Goal: Task Accomplishment & Management: Complete application form

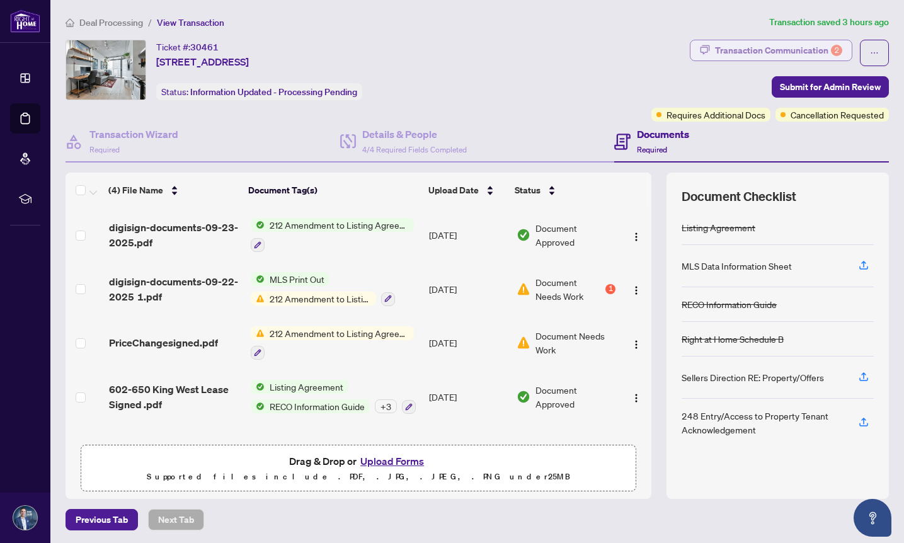
click at [776, 52] on div "Transaction Communication 2" at bounding box center [778, 50] width 127 height 20
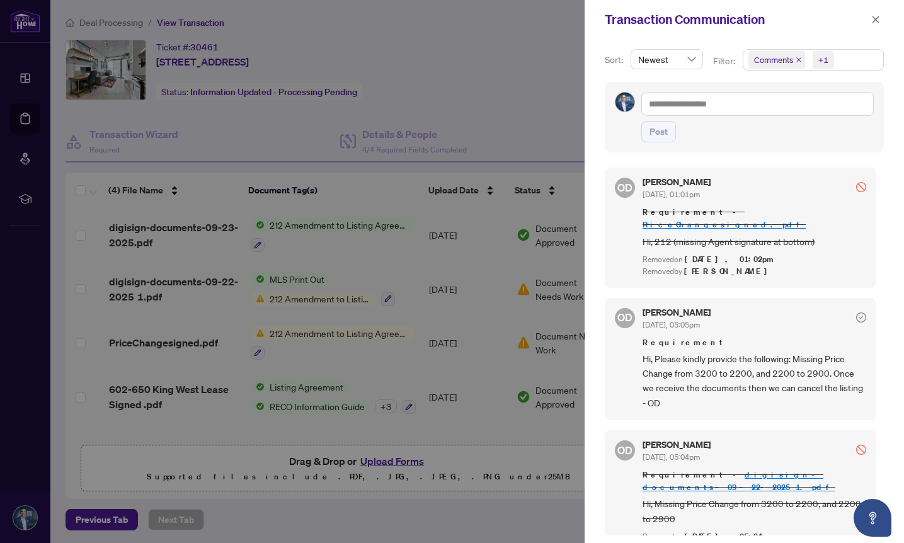
click at [754, 62] on span "Comments" at bounding box center [773, 60] width 39 height 13
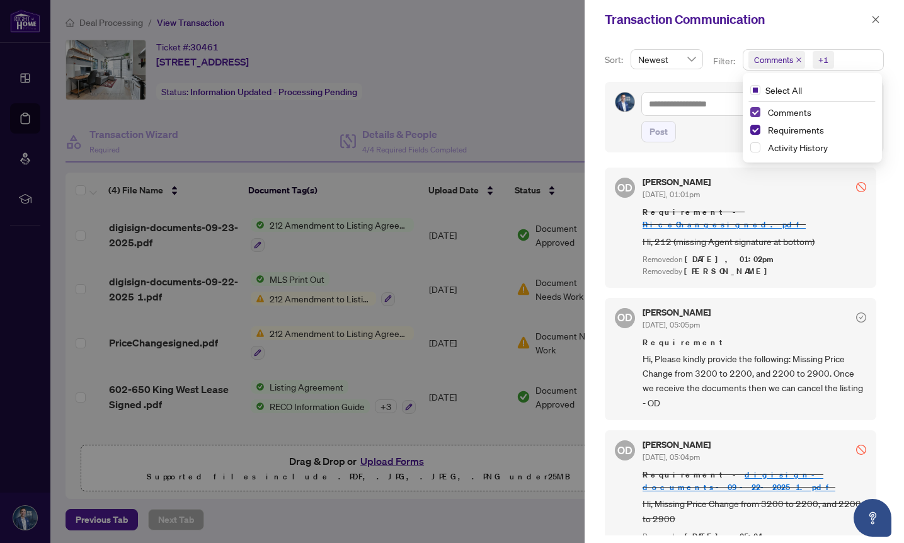
click at [754, 109] on span "Select Comments" at bounding box center [755, 112] width 10 height 10
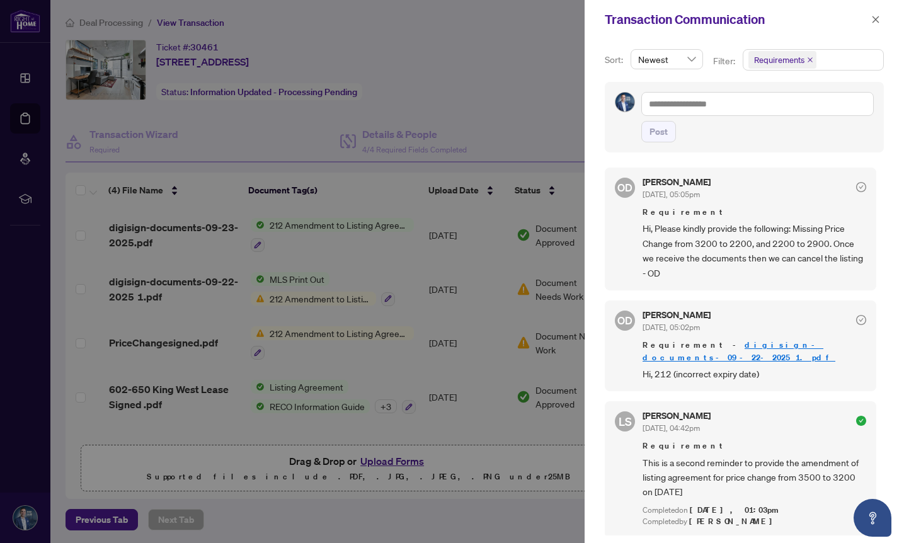
click at [477, 103] on div at bounding box center [452, 271] width 904 height 543
click at [873, 21] on icon "close" at bounding box center [875, 19] width 7 height 7
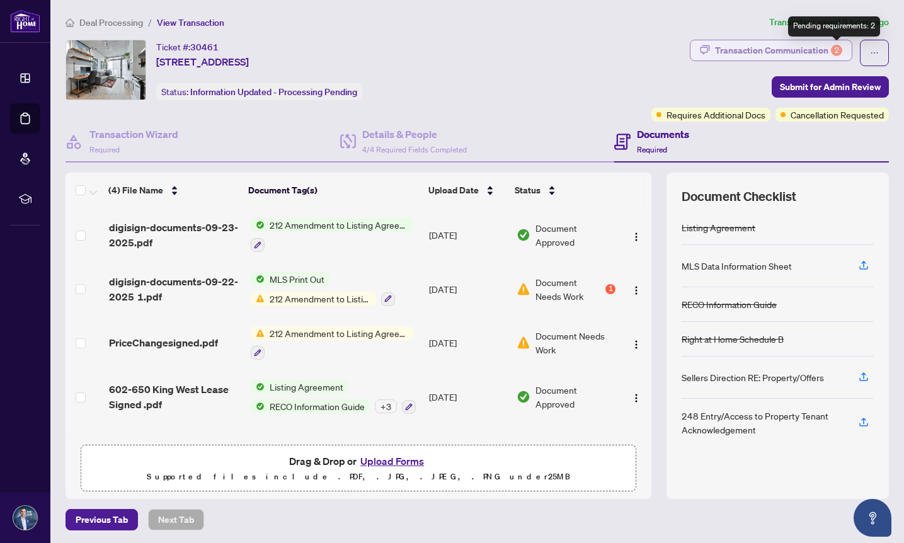
click at [833, 53] on div "2" at bounding box center [836, 50] width 11 height 11
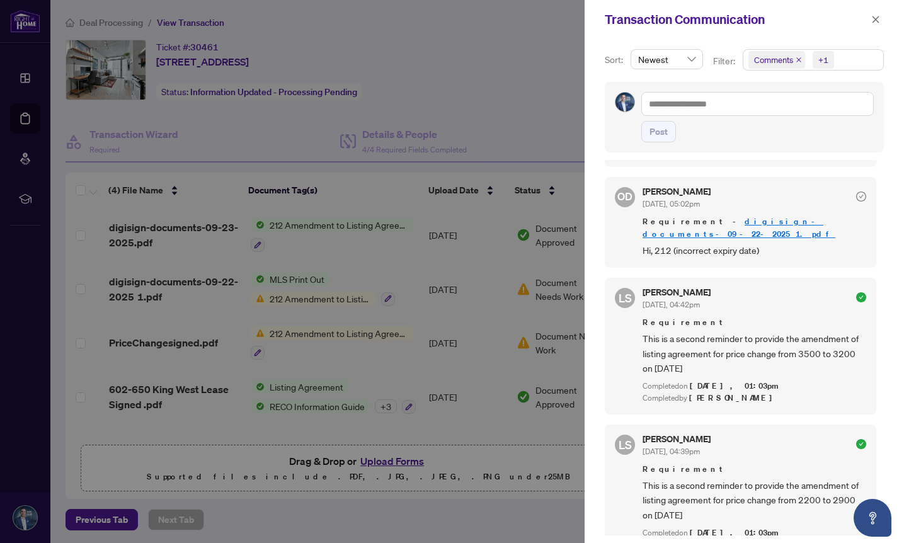
scroll to position [352, 0]
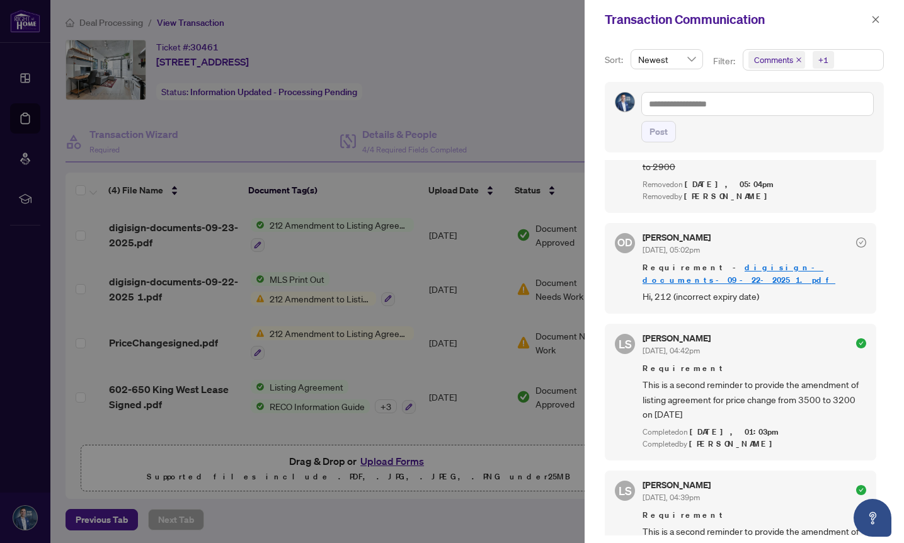
click at [358, 258] on div at bounding box center [452, 271] width 904 height 543
click at [876, 20] on icon "close" at bounding box center [875, 19] width 7 height 7
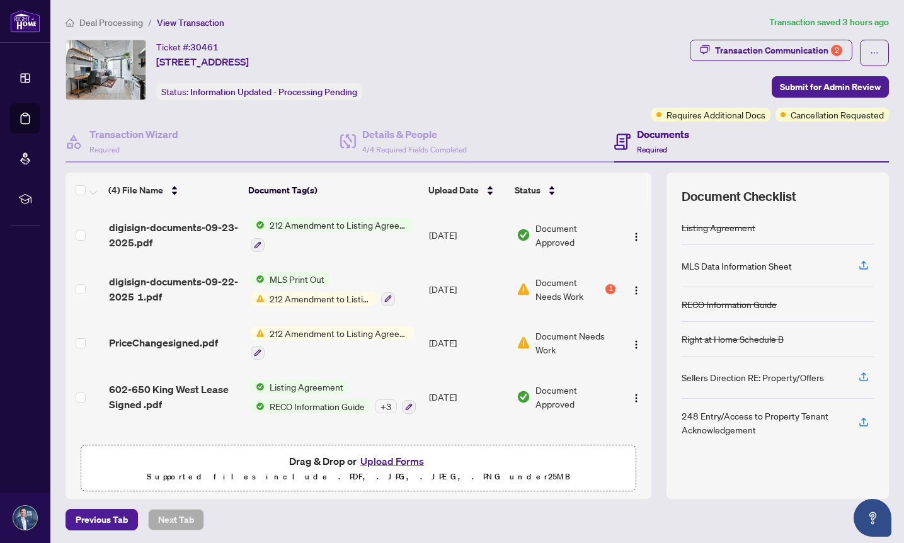
click at [338, 293] on span "212 Amendment to Listing Agreement - Authority to Offer for Lease Price Change/…" at bounding box center [319, 299] width 111 height 14
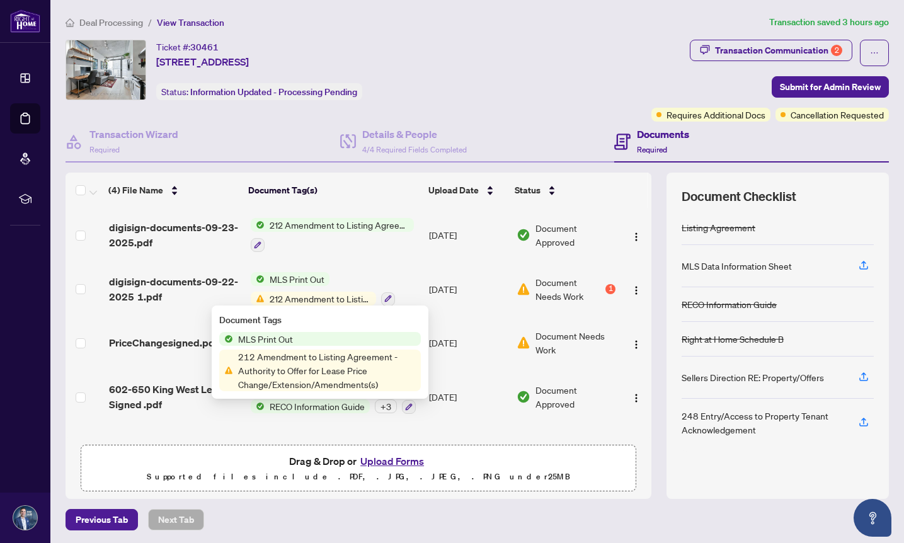
click at [315, 361] on span "212 Amendment to Listing Agreement - Authority to Offer for Lease Price Change/…" at bounding box center [327, 370] width 188 height 42
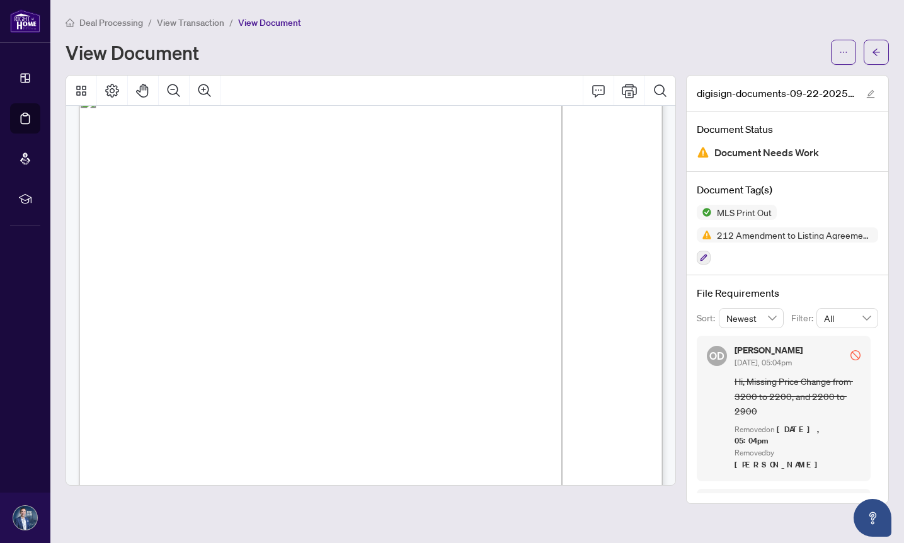
scroll to position [21, 0]
click at [628, 93] on icon "Print" at bounding box center [629, 90] width 15 height 15
click at [877, 49] on icon "arrow-left" at bounding box center [876, 52] width 9 height 9
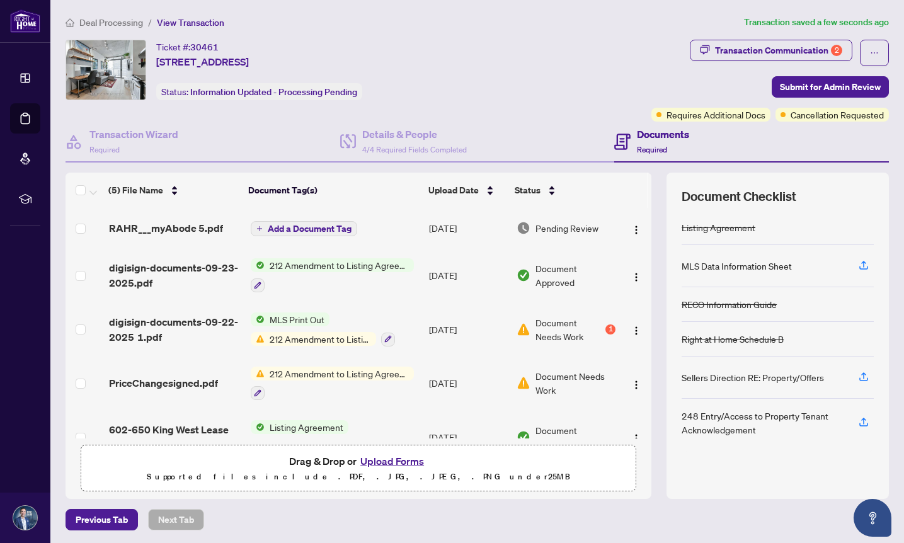
click at [331, 368] on span "212 Amendment to Listing Agreement - Authority to Offer for Lease Price Change/…" at bounding box center [338, 373] width 149 height 14
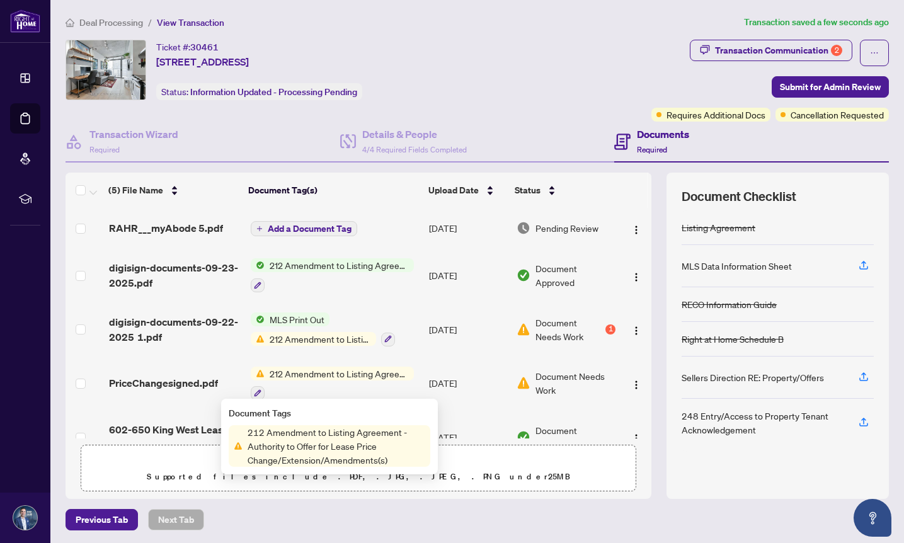
click at [331, 368] on span "212 Amendment to Listing Agreement - Authority to Offer for Lease Price Change/…" at bounding box center [338, 373] width 149 height 14
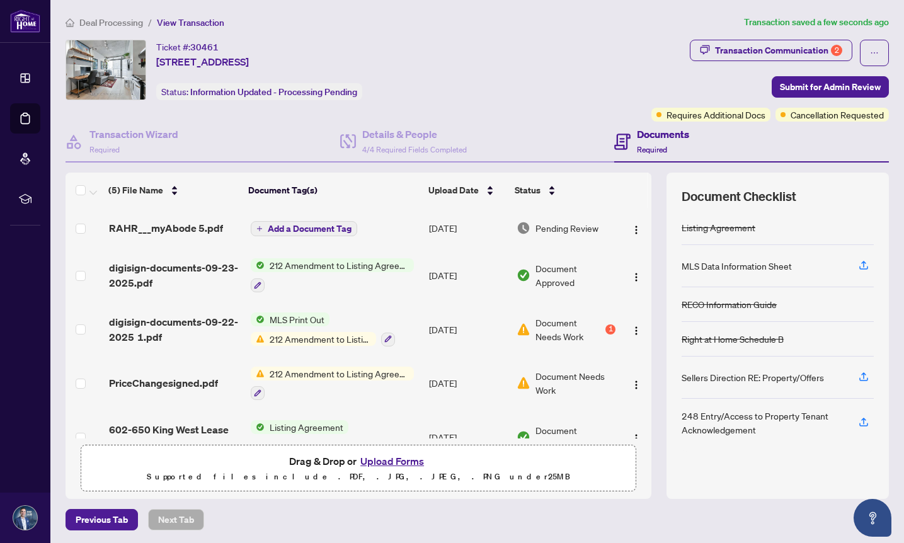
click at [331, 368] on span "212 Amendment to Listing Agreement - Authority to Offer for Lease Price Change/…" at bounding box center [338, 373] width 149 height 14
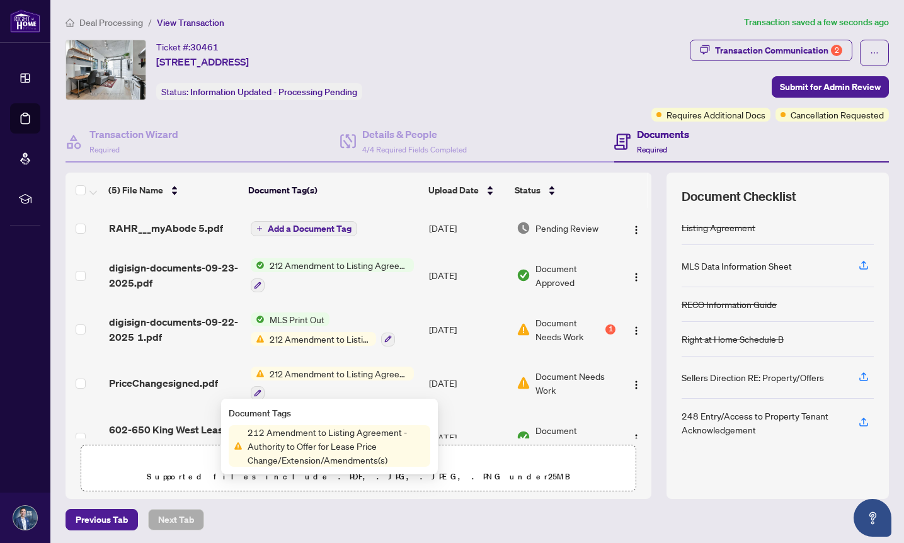
click at [331, 368] on span "212 Amendment to Listing Agreement - Authority to Offer for Lease Price Change/…" at bounding box center [338, 373] width 149 height 14
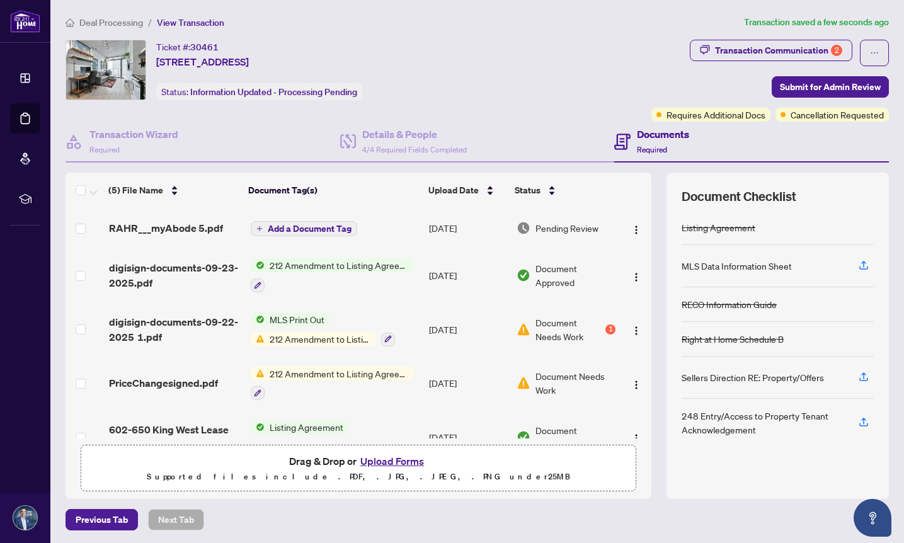
click at [331, 368] on span "212 Amendment to Listing Agreement - Authority to Offer for Lease Price Change/…" at bounding box center [338, 373] width 149 height 14
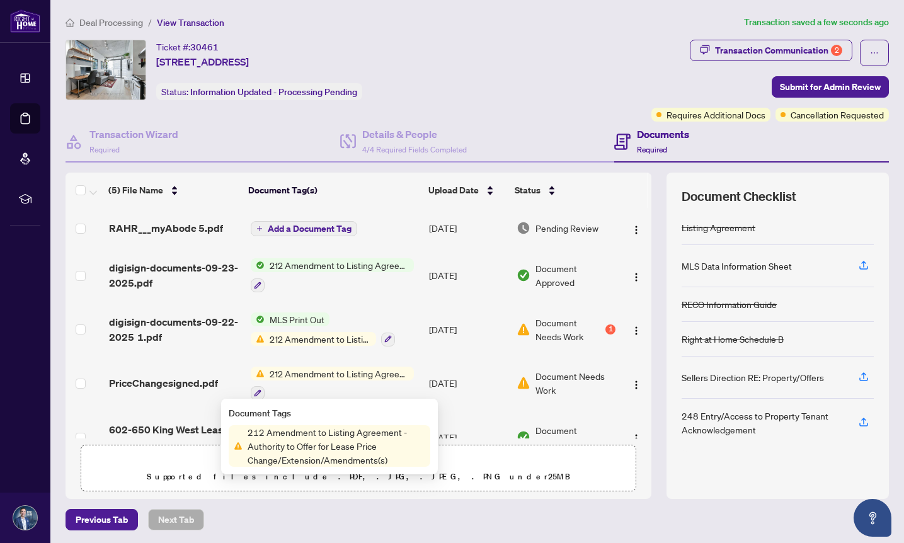
click at [310, 438] on span "212 Amendment to Listing Agreement - Authority to Offer for Lease Price Change/…" at bounding box center [336, 446] width 188 height 42
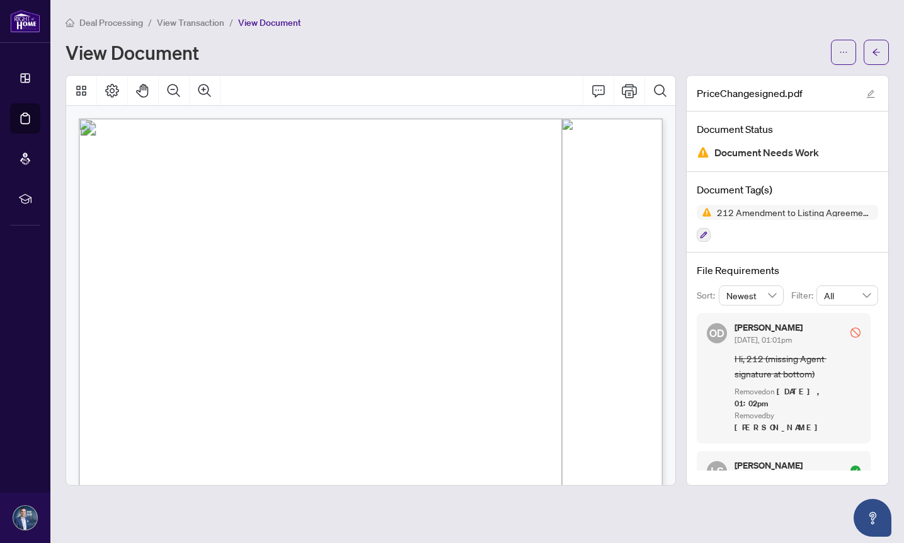
scroll to position [3, 0]
click at [630, 90] on icon "Print" at bounding box center [629, 90] width 15 height 15
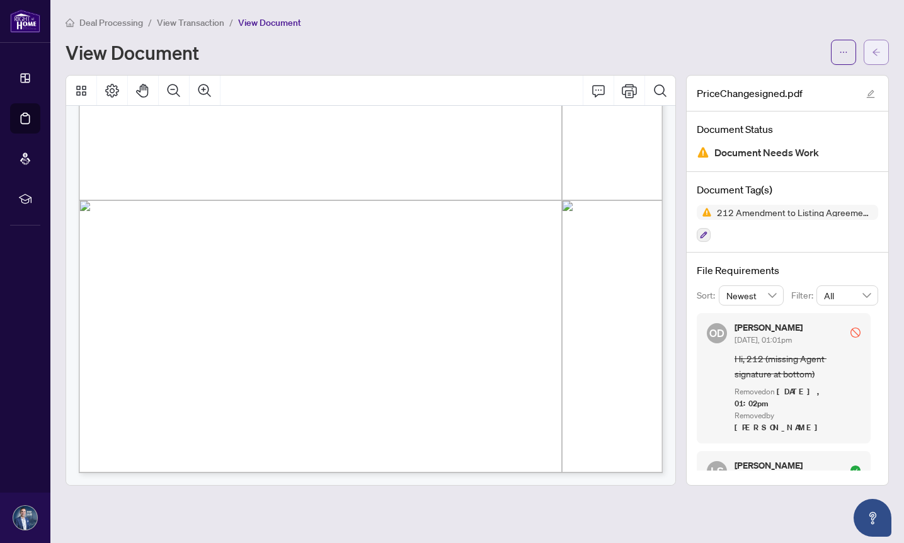
click at [875, 56] on span "button" at bounding box center [876, 52] width 9 height 20
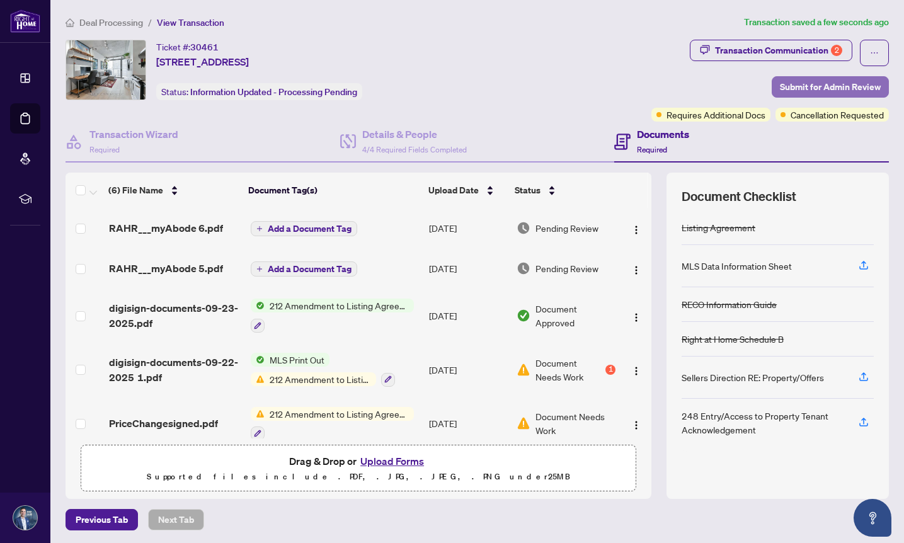
click at [806, 86] on span "Submit for Admin Review" at bounding box center [830, 87] width 101 height 20
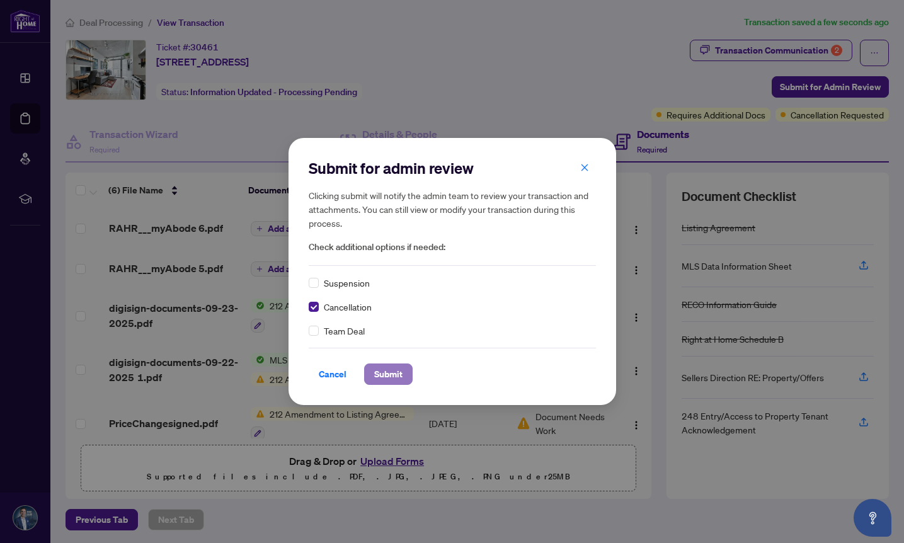
click at [376, 373] on span "Submit" at bounding box center [388, 374] width 28 height 20
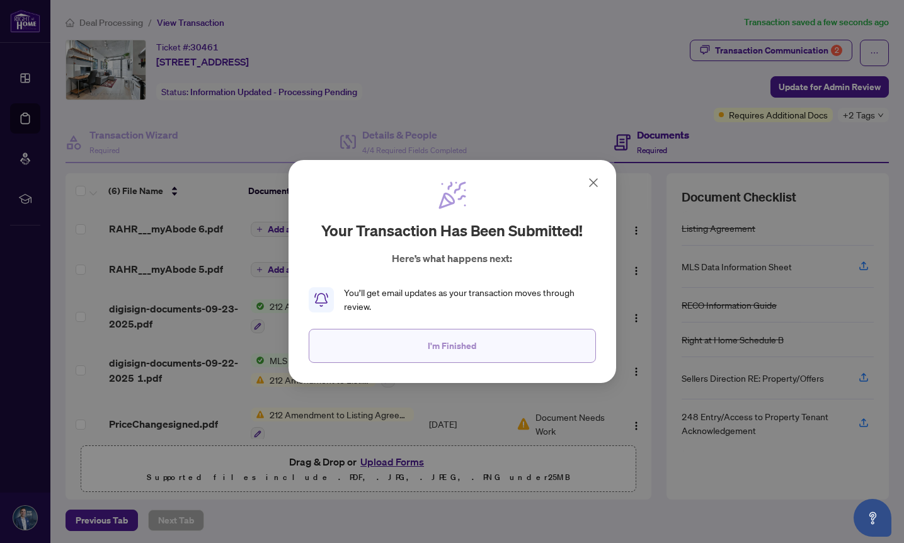
click at [432, 346] on span "I'm Finished" at bounding box center [452, 346] width 48 height 20
